Goal: Check status: Check status

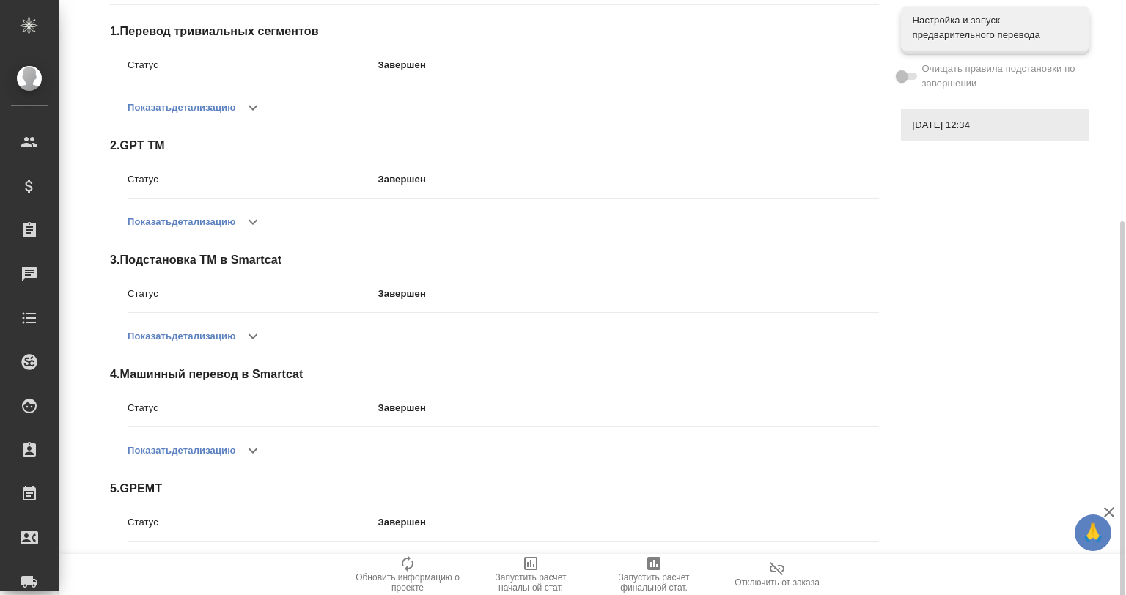
scroll to position [243, 0]
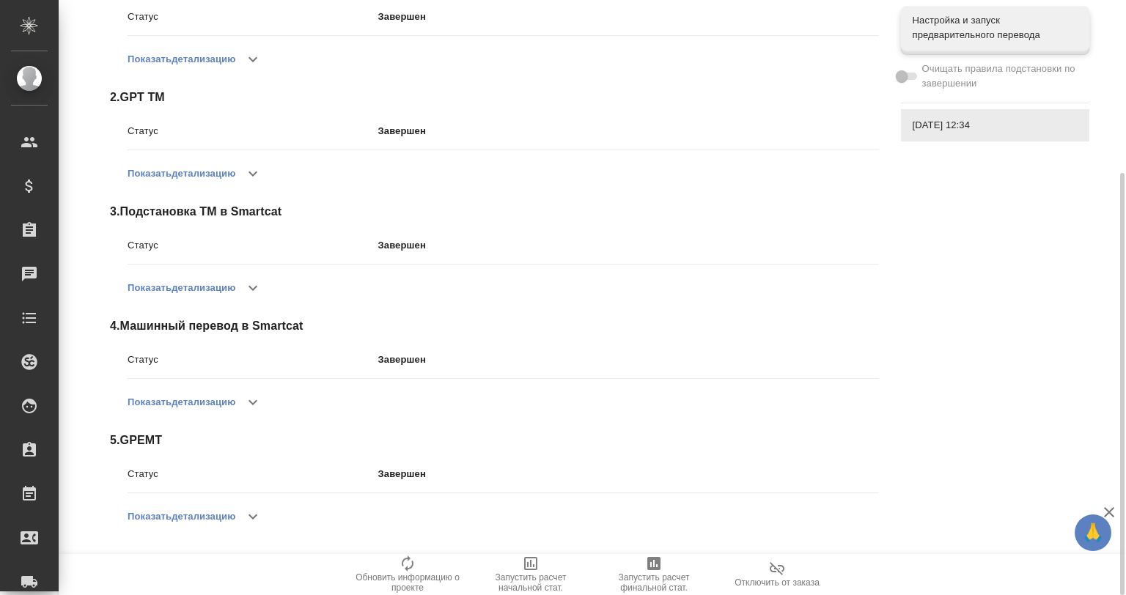
click at [232, 521] on button "Показать детализацию" at bounding box center [182, 516] width 108 height 35
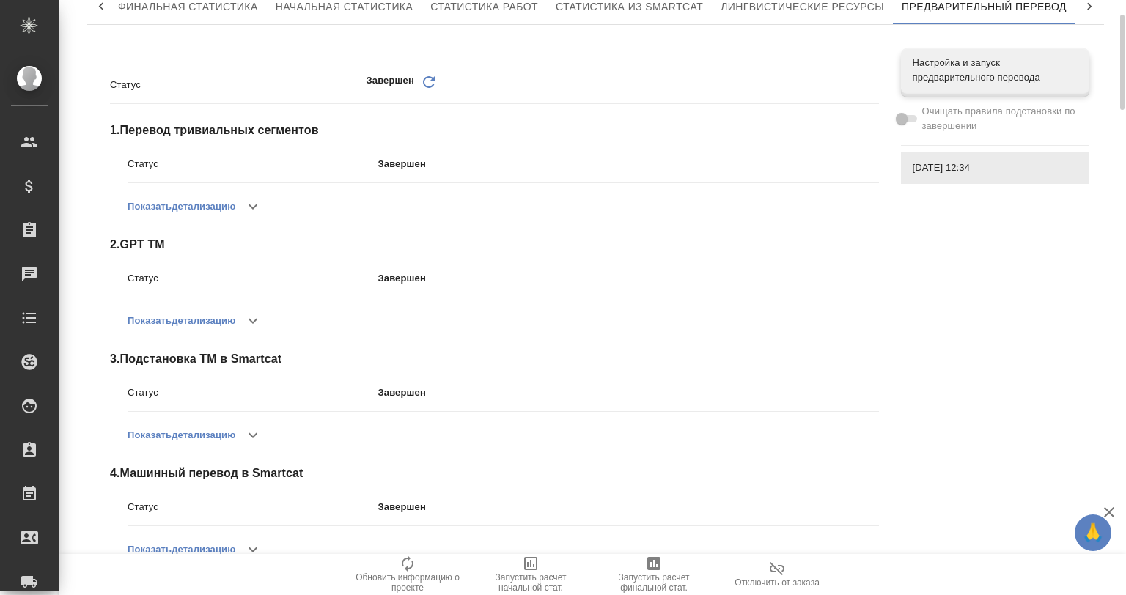
scroll to position [0, 0]
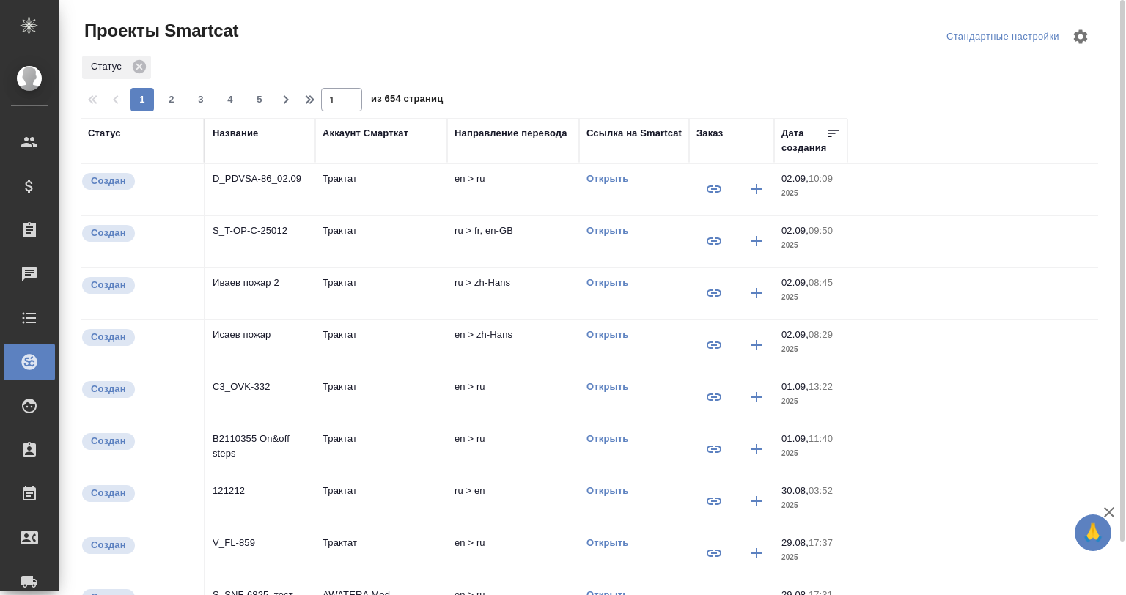
click at [235, 132] on div "Название" at bounding box center [235, 133] width 45 height 15
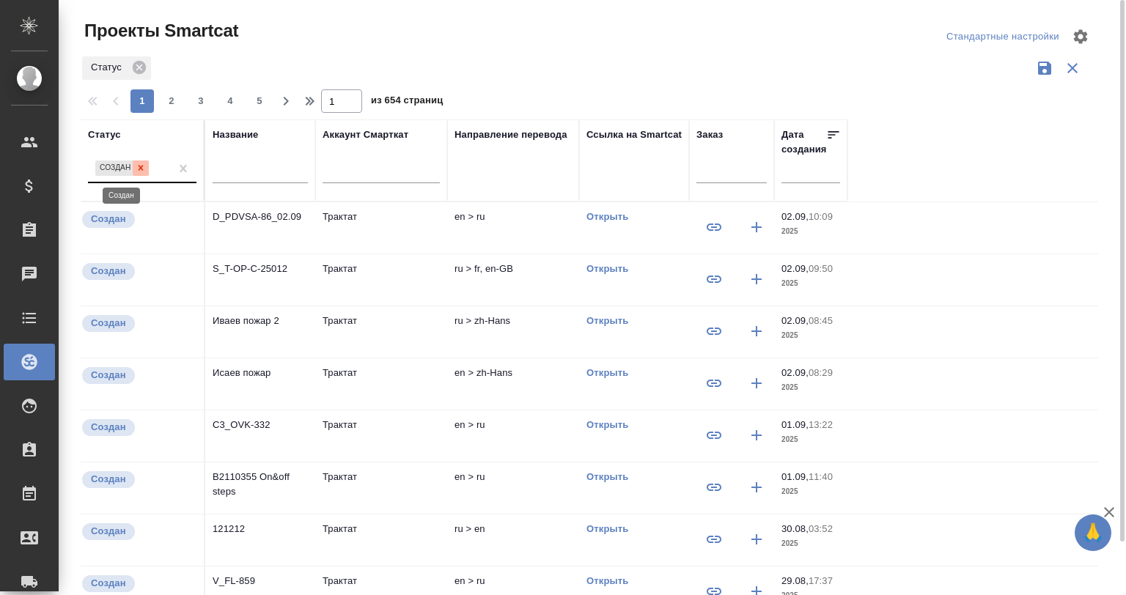
click at [137, 164] on icon at bounding box center [141, 168] width 10 height 10
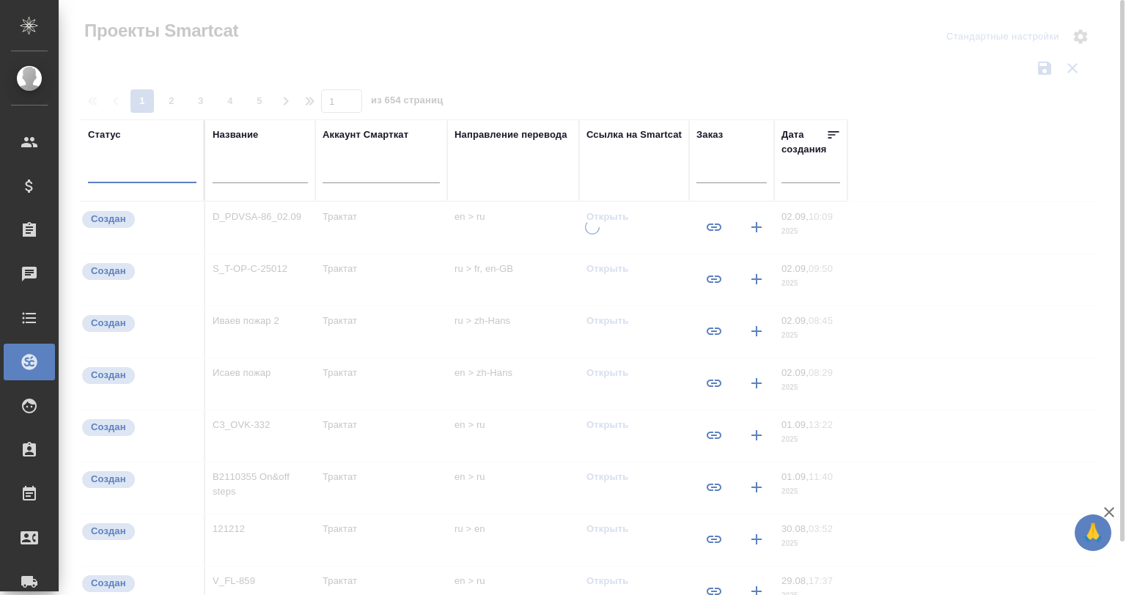
click at [268, 180] on input "text" at bounding box center [260, 173] width 95 height 18
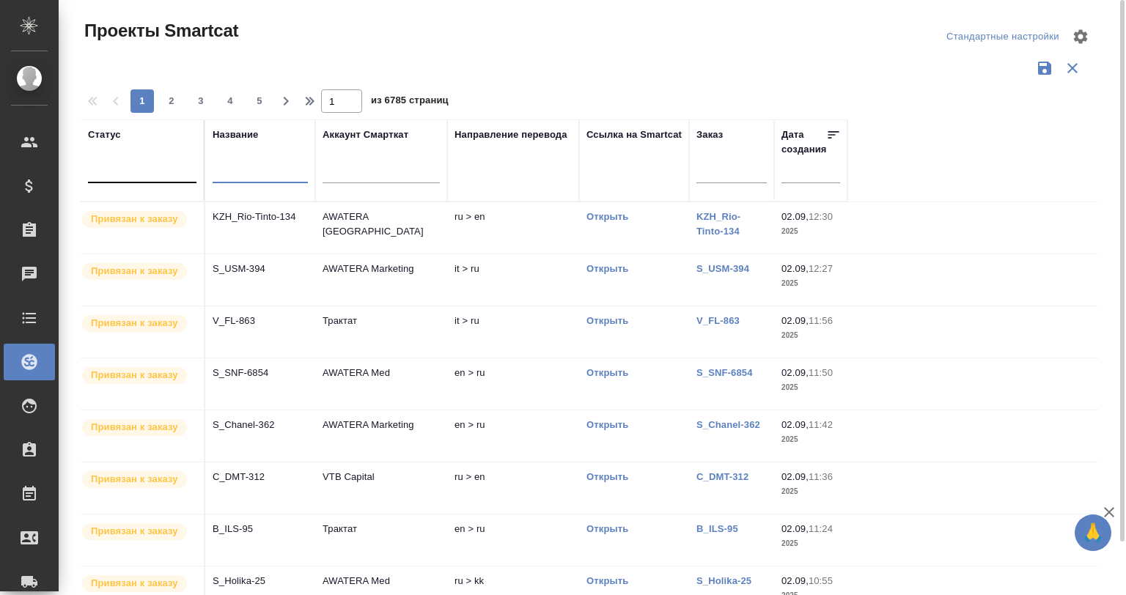
paste input "S_BUH-360"
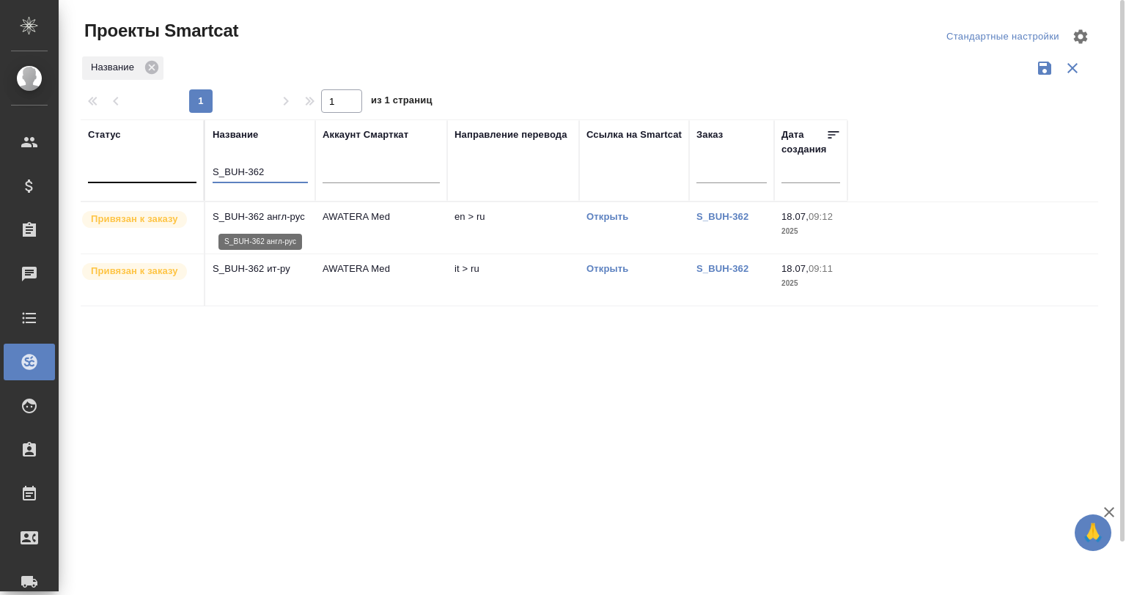
type input "S_BUH-362"
click at [276, 219] on p "S_BUH-362 англ-рус" at bounding box center [260, 217] width 95 height 15
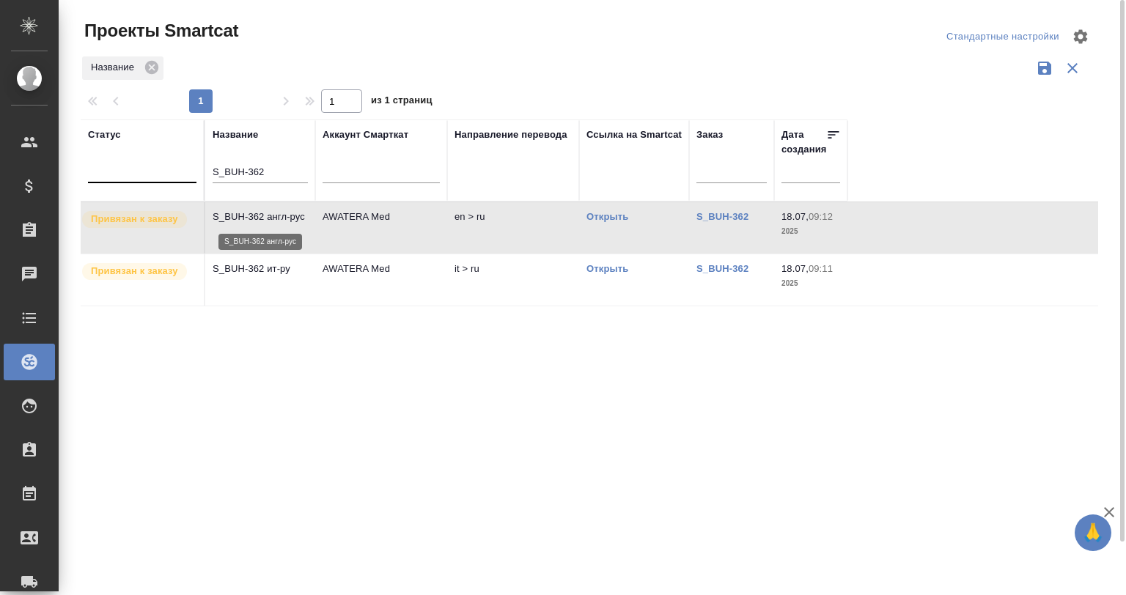
click at [276, 219] on p "S_BUH-362 англ-рус" at bounding box center [260, 217] width 95 height 15
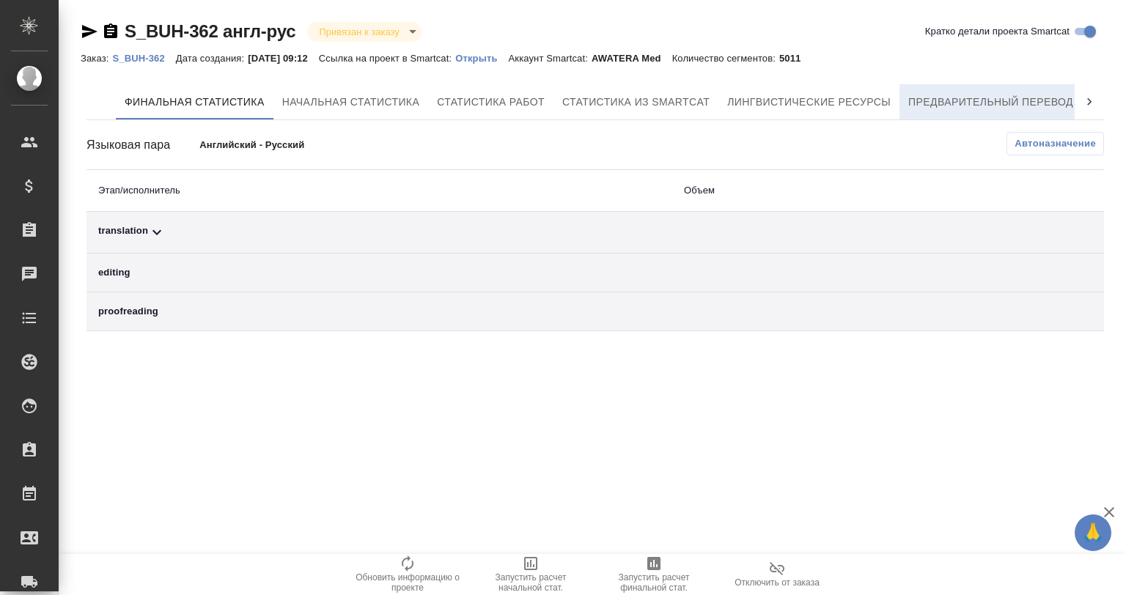
click at [1020, 93] on span "Предварительный перевод" at bounding box center [990, 102] width 165 height 18
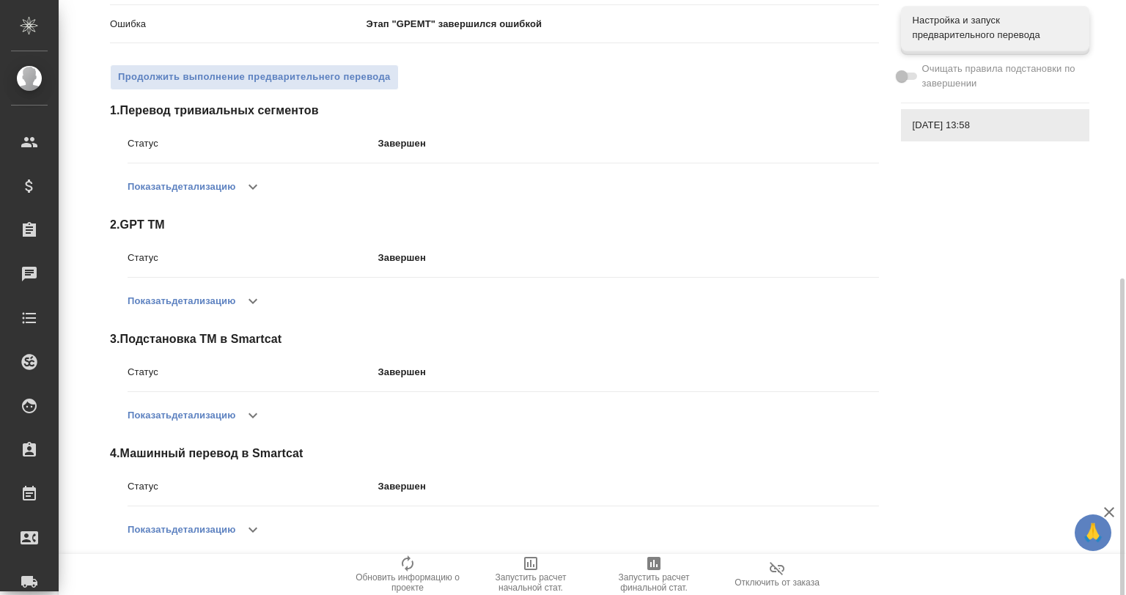
scroll to position [363, 0]
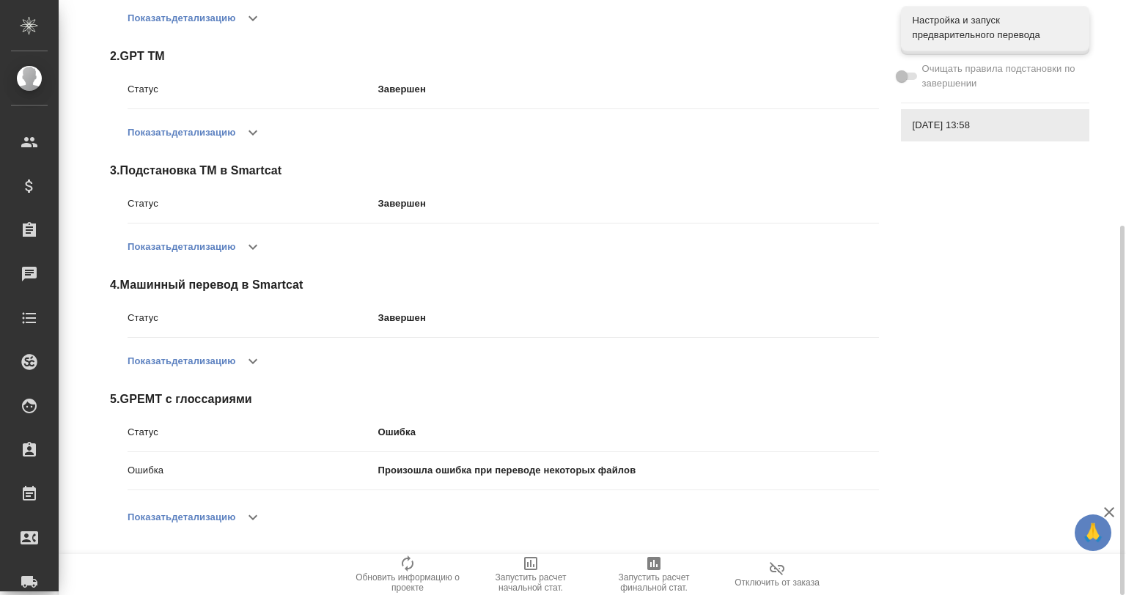
click at [232, 521] on button "Показать детализацию" at bounding box center [182, 517] width 108 height 35
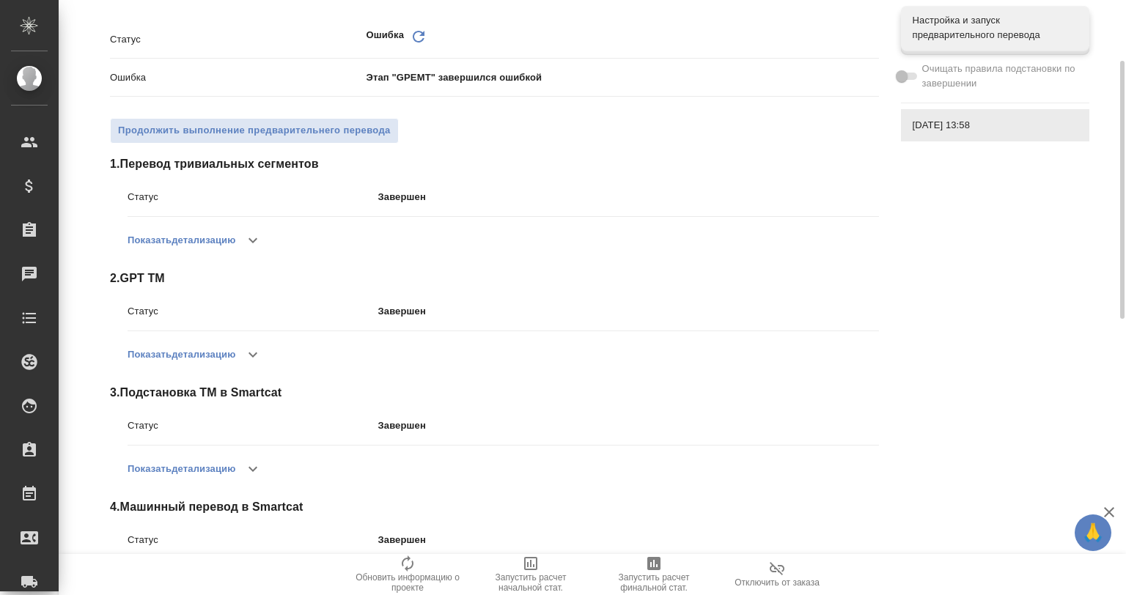
scroll to position [0, 0]
